Goal: Task Accomplishment & Management: Manage account settings

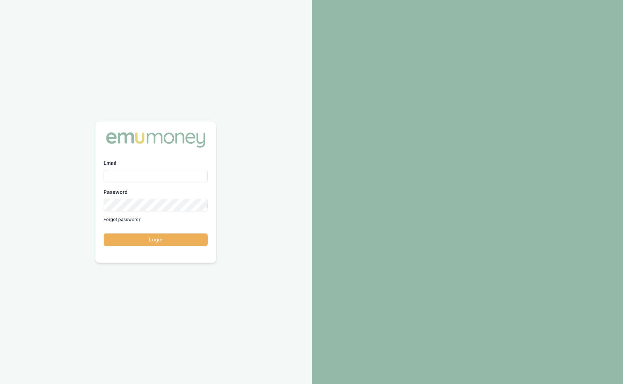
type input "sam.crouch@emumoney.com.au"
click at [239, 44] on div "Email sam.crouch@emumoney.com.au Password Forgot password? Login" at bounding box center [156, 192] width 312 height 384
click at [180, 236] on button "Login" at bounding box center [156, 239] width 104 height 12
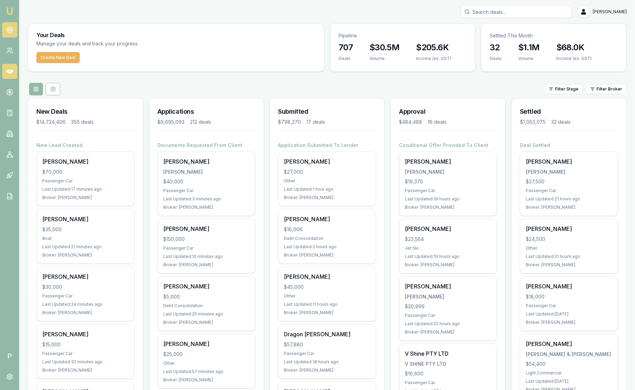
click at [9, 35] on link at bounding box center [9, 29] width 15 height 15
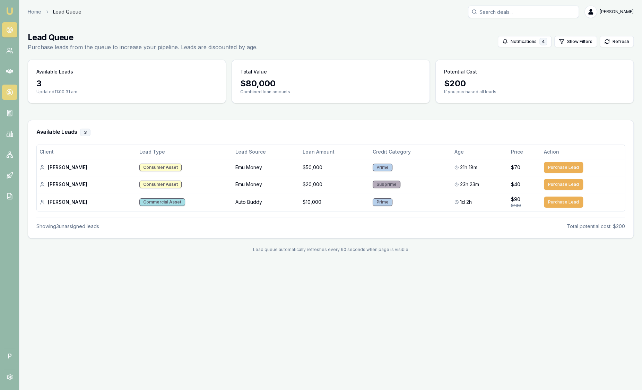
click at [10, 93] on icon at bounding box center [10, 92] width 0 height 3
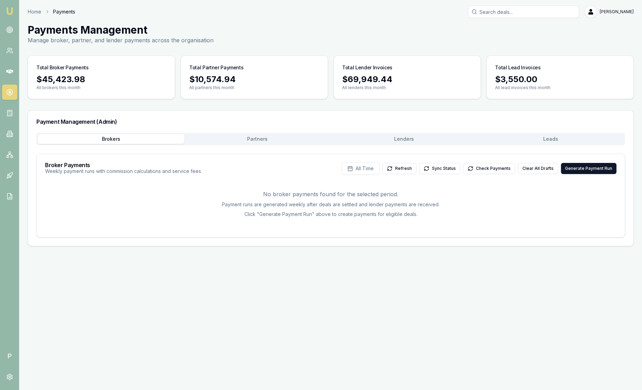
click at [560, 140] on button "Leads" at bounding box center [551, 139] width 147 height 10
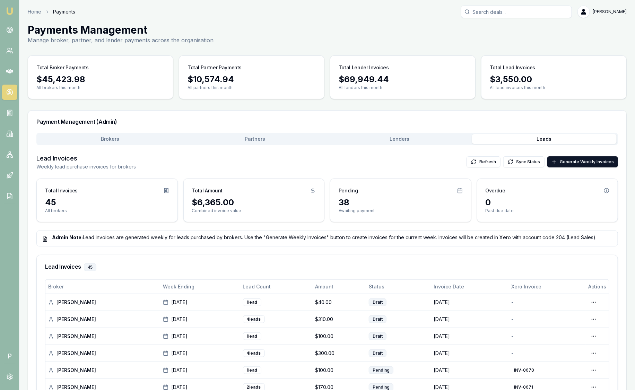
click at [9, 9] on img at bounding box center [10, 11] width 8 height 8
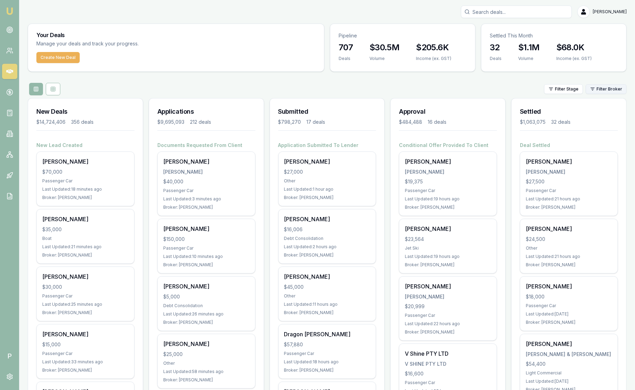
click at [606, 90] on html "Emu Broker P Sam Crouch Toggle Menu Your Deals Manage your deals and track your…" at bounding box center [317, 195] width 635 height 390
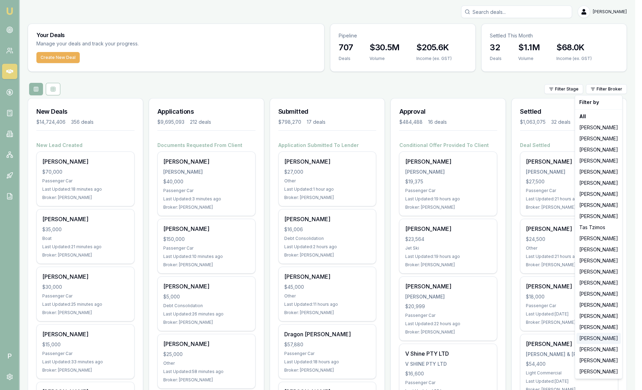
click at [587, 339] on div "[PERSON_NAME]" at bounding box center [599, 338] width 44 height 11
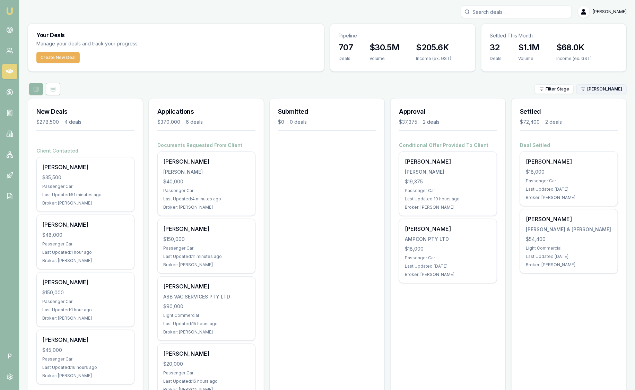
click at [598, 92] on html "Emu Broker P Sam Crouch Toggle Menu Your Deals Manage your deals and track your…" at bounding box center [317, 195] width 635 height 390
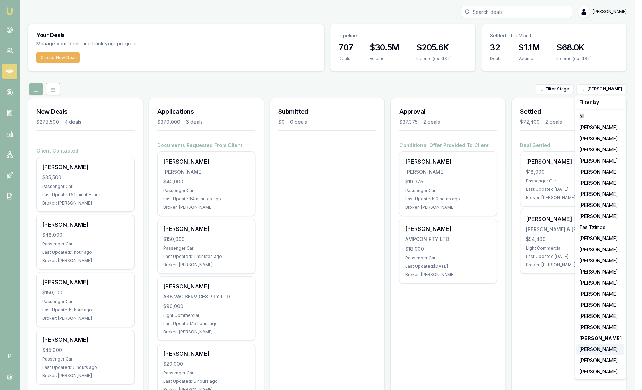
click at [598, 353] on div "[PERSON_NAME]" at bounding box center [601, 349] width 48 height 11
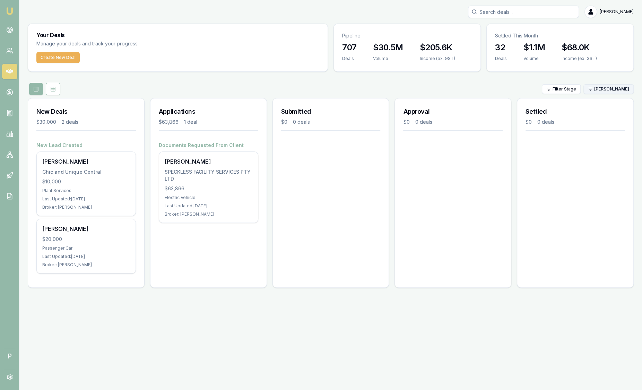
click at [603, 87] on html "Emu Broker P Sam Crouch Toggle Menu Your Deals Manage your deals and track your…" at bounding box center [321, 195] width 642 height 390
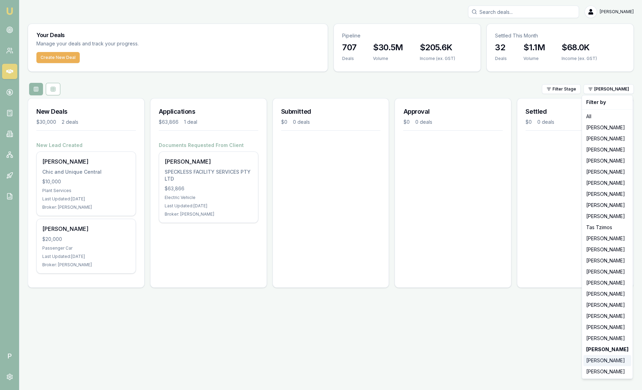
click at [592, 363] on div "[PERSON_NAME]" at bounding box center [608, 360] width 48 height 11
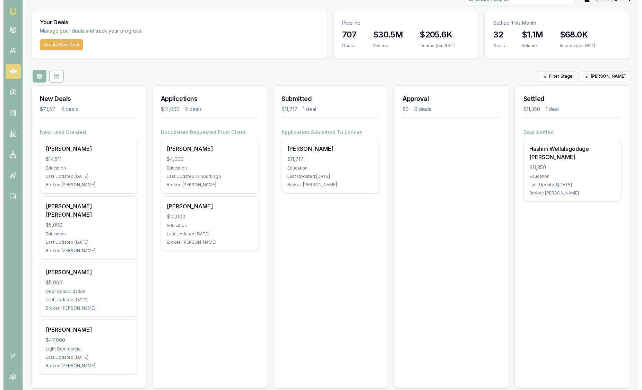
scroll to position [13, 0]
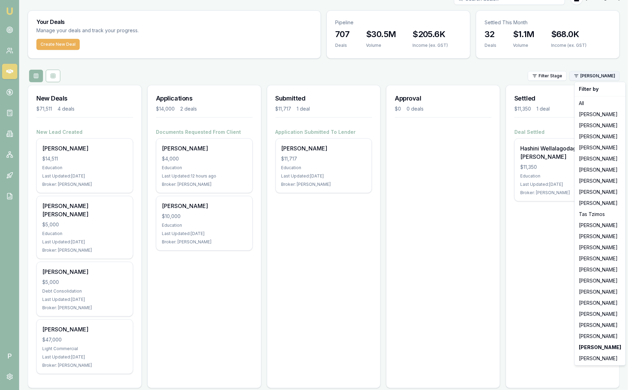
click at [619, 78] on html "Emu Broker P Sam Crouch Toggle Menu Your Deals Manage your deals and track your…" at bounding box center [317, 182] width 635 height 390
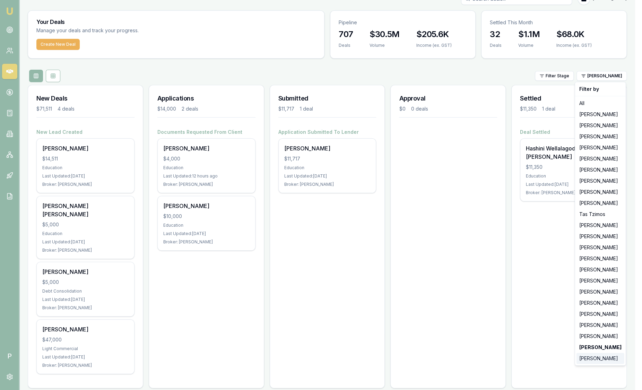
click at [592, 362] on div "[PERSON_NAME]" at bounding box center [601, 358] width 48 height 11
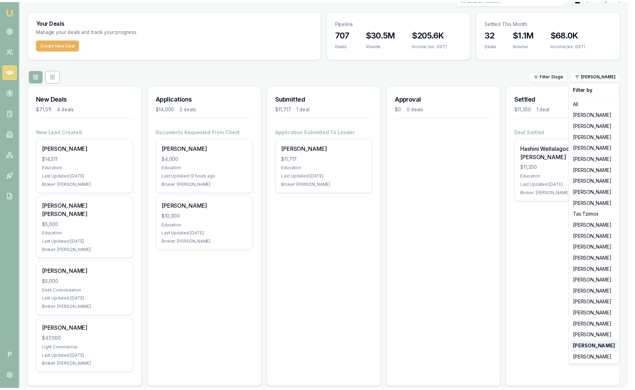
scroll to position [0, 0]
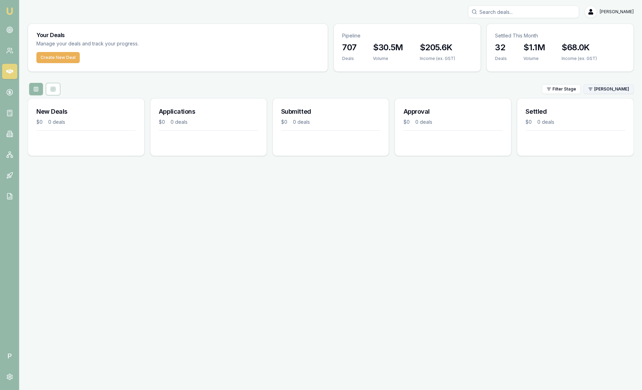
click at [603, 91] on html "Emu Broker P Sam Crouch Toggle Menu Your Deals Manage your deals and track your…" at bounding box center [321, 195] width 642 height 390
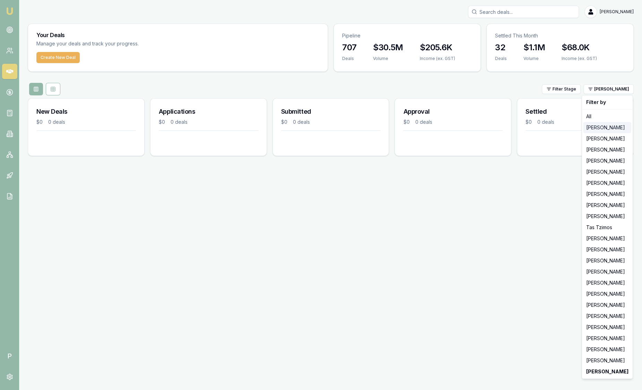
click at [601, 130] on div "[PERSON_NAME]" at bounding box center [608, 127] width 48 height 11
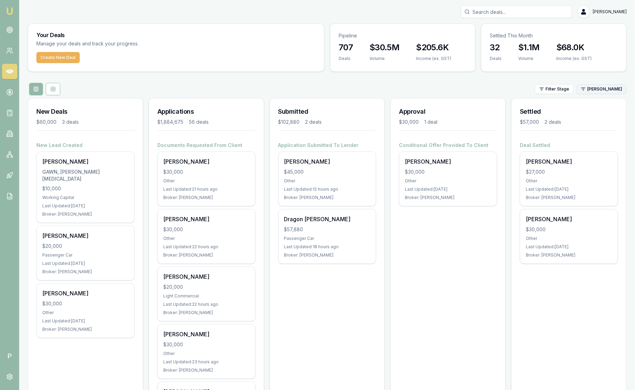
click at [605, 91] on html "Emu Broker P Sam Crouch Toggle Menu Your Deals Manage your deals and track your…" at bounding box center [317, 195] width 635 height 390
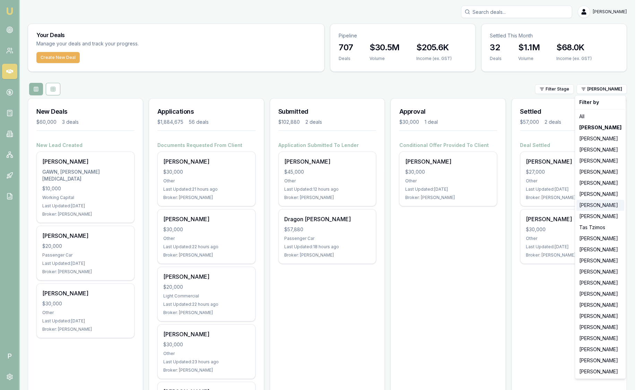
click at [607, 203] on div "[PERSON_NAME]" at bounding box center [601, 205] width 48 height 11
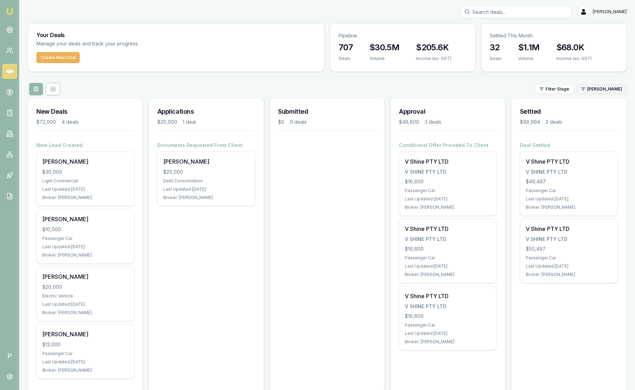
click at [606, 92] on html "Emu Broker P Sam Crouch Toggle Menu Your Deals Manage your deals and track your…" at bounding box center [317, 195] width 635 height 390
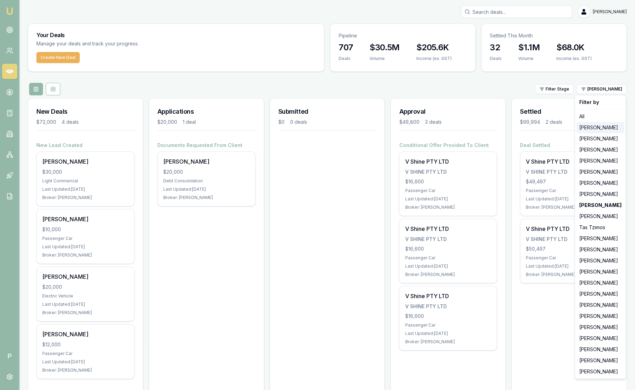
click at [600, 127] on div "[PERSON_NAME]" at bounding box center [601, 127] width 48 height 11
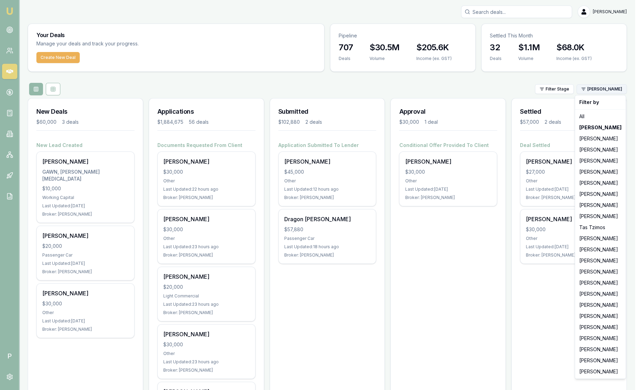
click at [589, 87] on html "Emu Broker P Sam Crouch Toggle Menu Your Deals Manage your deals and track your…" at bounding box center [321, 195] width 642 height 390
click at [597, 307] on div "[PERSON_NAME]" at bounding box center [601, 305] width 48 height 11
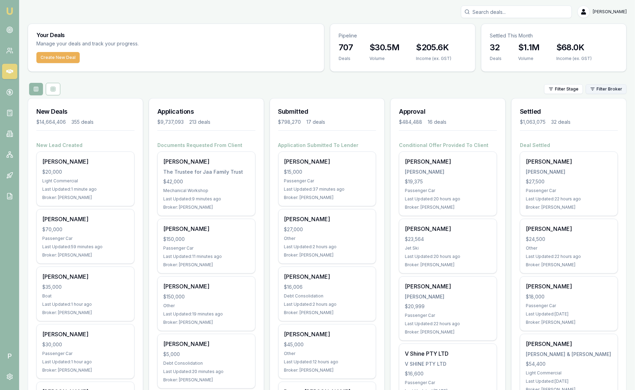
click at [596, 89] on html "Emu Broker P [PERSON_NAME] Toggle Menu Your Deals Manage your deals and track y…" at bounding box center [317, 195] width 635 height 390
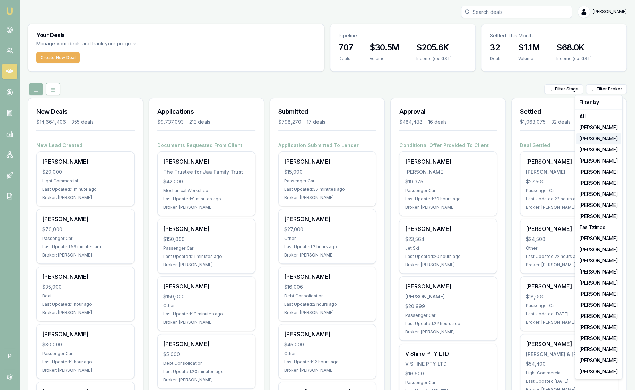
click at [592, 138] on div "[PERSON_NAME]" at bounding box center [599, 138] width 44 height 11
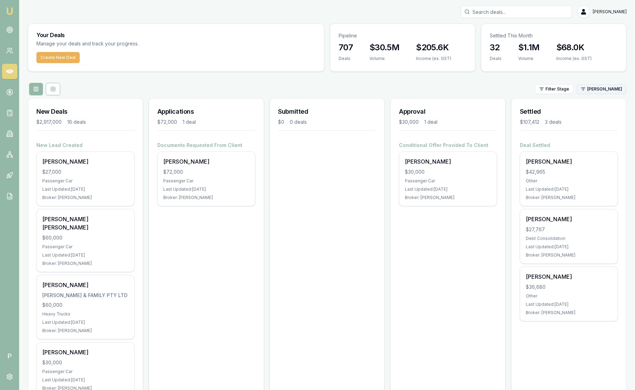
click at [600, 91] on html "Emu Broker P Sam Crouch Toggle Menu Your Deals Manage your deals and track your…" at bounding box center [317, 195] width 635 height 390
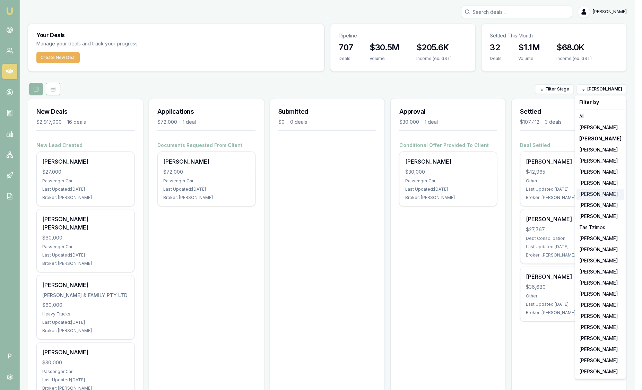
click at [596, 192] on div "[PERSON_NAME]" at bounding box center [601, 194] width 48 height 11
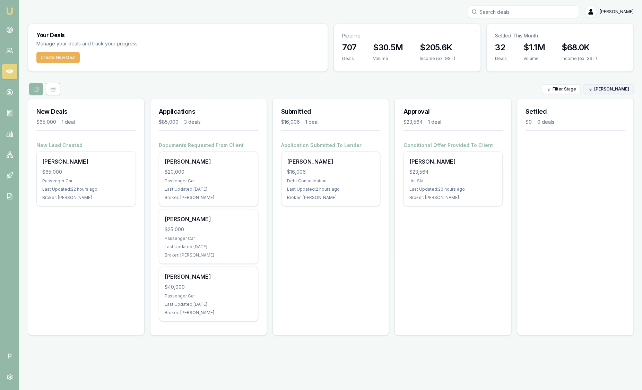
click at [602, 87] on html "Emu Broker P Sam Crouch Toggle Menu Your Deals Manage your deals and track your…" at bounding box center [321, 195] width 642 height 390
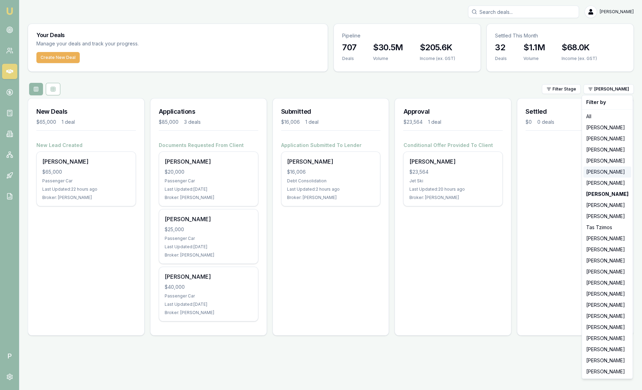
click at [602, 175] on div "[PERSON_NAME]" at bounding box center [608, 171] width 48 height 11
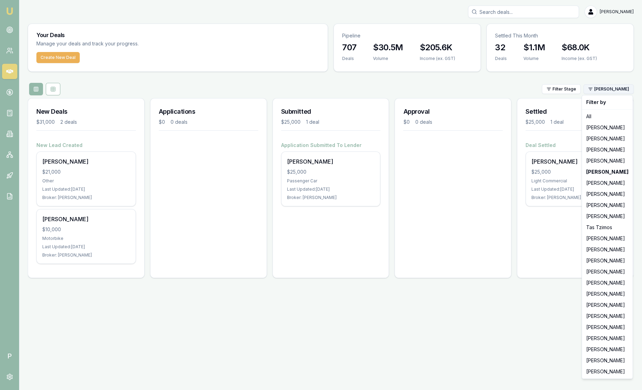
click at [605, 89] on html "Emu Broker P Sam Crouch Toggle Menu Your Deals Manage your deals and track your…" at bounding box center [321, 195] width 642 height 390
click at [600, 248] on div "[PERSON_NAME]" at bounding box center [608, 249] width 48 height 11
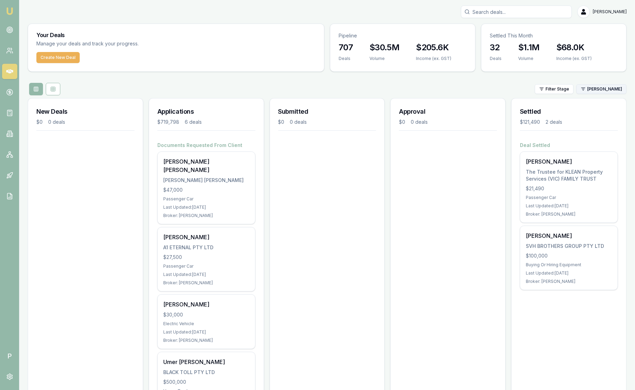
click at [620, 88] on html "Emu Broker P Sam Crouch Toggle Menu Your Deals Manage your deals and track your…" at bounding box center [317, 195] width 635 height 390
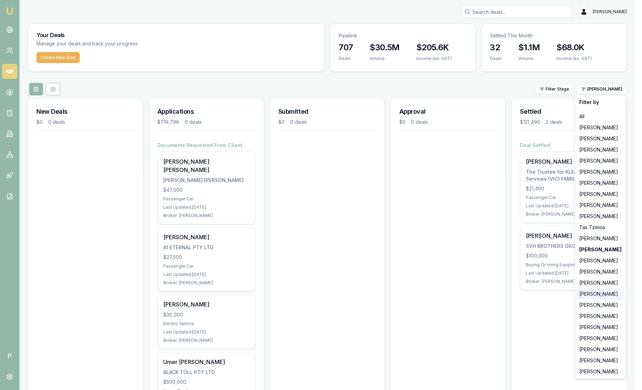
click at [588, 298] on div "[PERSON_NAME]" at bounding box center [601, 294] width 48 height 11
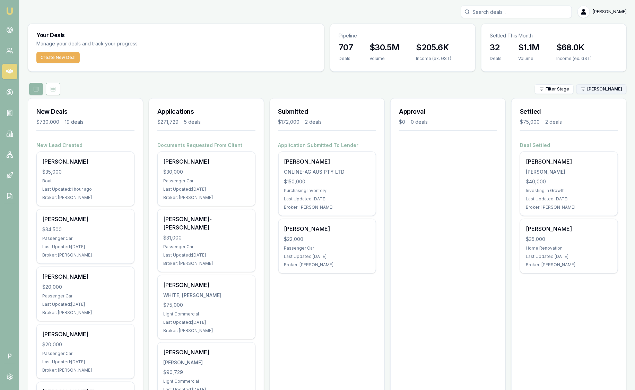
click at [603, 92] on html "Emu Broker P Sam Crouch Toggle Menu Your Deals Manage your deals and track your…" at bounding box center [317, 195] width 635 height 390
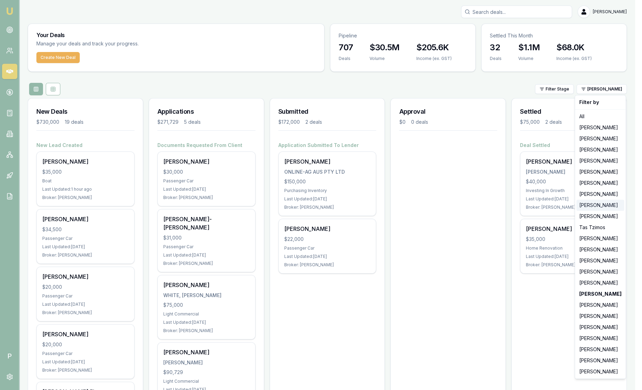
click at [587, 206] on div "[PERSON_NAME]" at bounding box center [601, 205] width 48 height 11
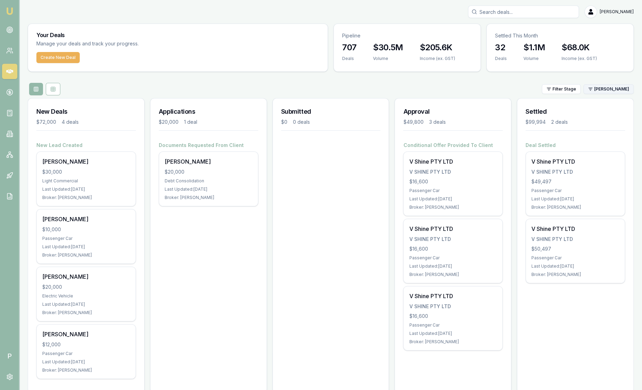
click at [590, 88] on html "Emu Broker P Sam Crouch Toggle Menu Your Deals Manage your deals and track your…" at bounding box center [321, 195] width 642 height 390
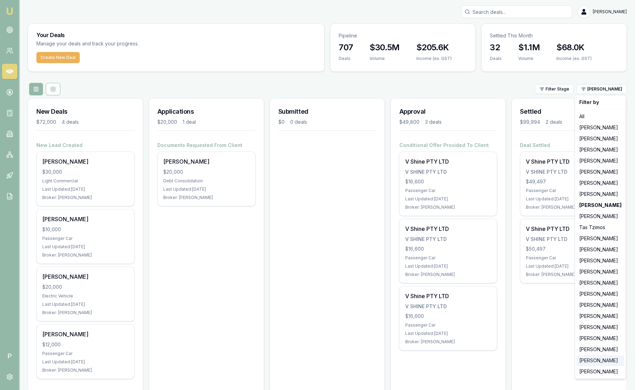
click at [589, 361] on div "[PERSON_NAME]" at bounding box center [601, 360] width 48 height 11
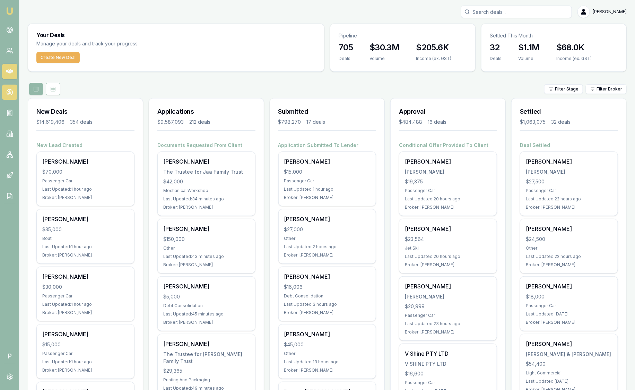
click at [6, 91] on icon at bounding box center [9, 92] width 7 height 7
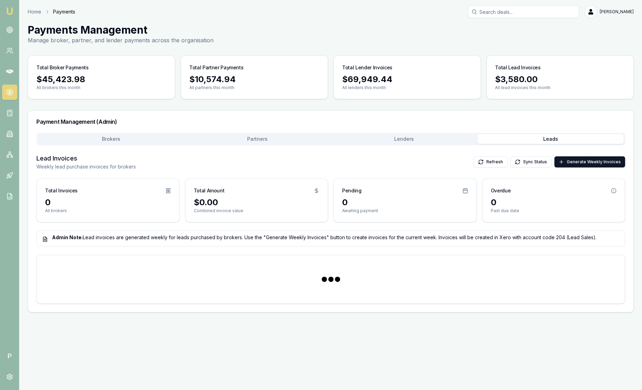
click at [560, 142] on button "Leads" at bounding box center [551, 139] width 147 height 10
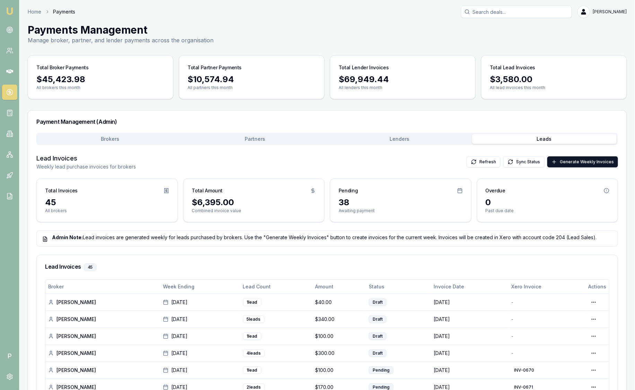
click at [11, 8] on img at bounding box center [10, 11] width 8 height 8
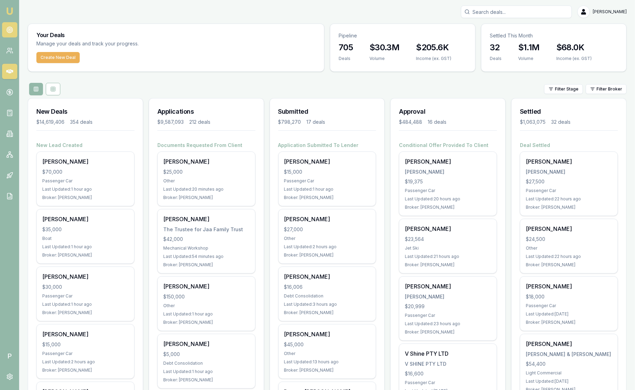
click at [8, 33] on circle at bounding box center [10, 30] width 6 height 6
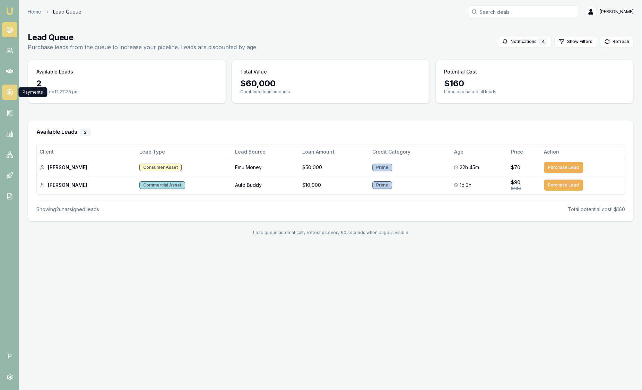
click at [15, 93] on link at bounding box center [9, 92] width 15 height 15
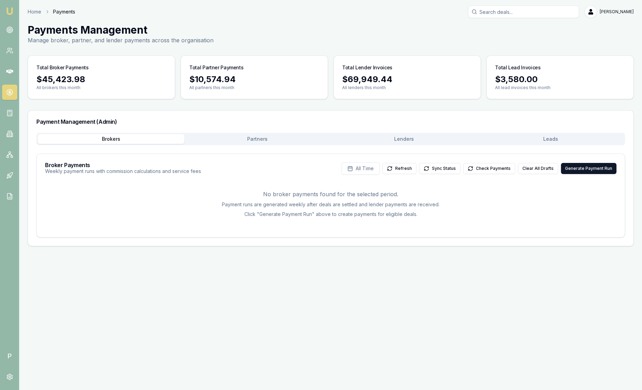
click at [560, 136] on button "Leads" at bounding box center [551, 139] width 147 height 10
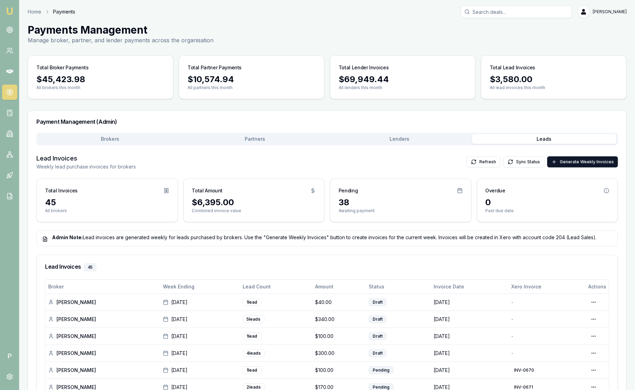
click at [11, 14] on img at bounding box center [10, 11] width 8 height 8
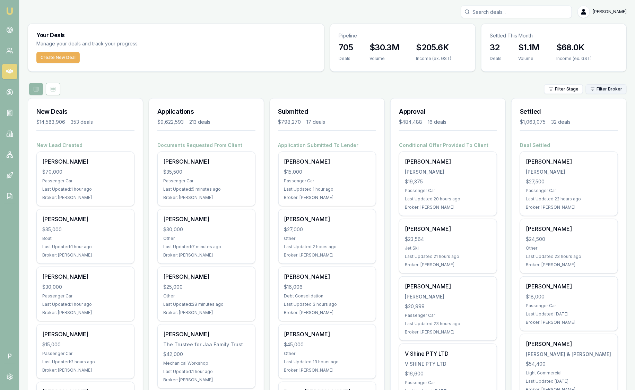
click at [606, 93] on html "Emu Broker P [PERSON_NAME] Toggle Menu Your Deals Manage your deals and track y…" at bounding box center [317, 195] width 635 height 390
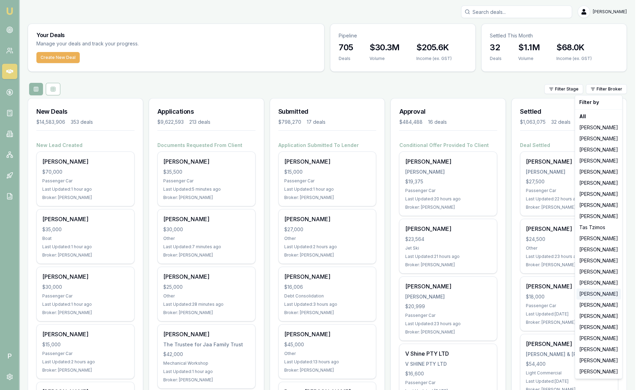
click at [602, 296] on div "[PERSON_NAME]" at bounding box center [599, 294] width 44 height 11
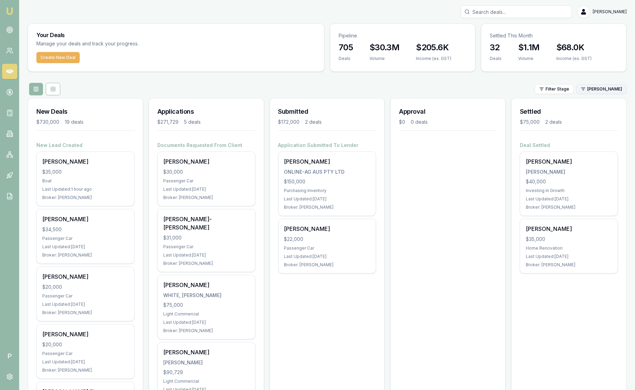
click at [613, 89] on html "Emu Broker P [PERSON_NAME] Toggle Menu Your Deals Manage your deals and track y…" at bounding box center [317, 195] width 635 height 390
